Goal: Find specific page/section: Find specific page/section

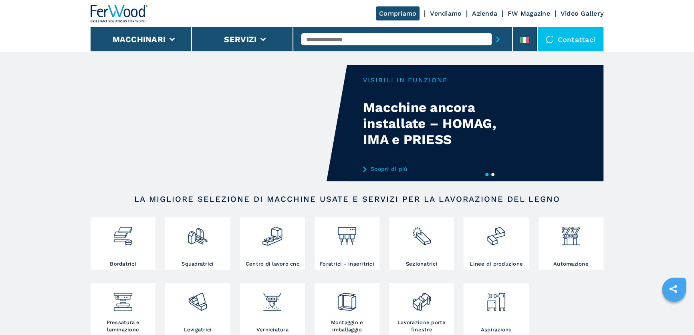
click at [334, 36] on input "text" at bounding box center [397, 39] width 190 height 12
type input "******"
click at [492, 30] on button "submit-button" at bounding box center [498, 39] width 12 height 18
